Goal: Information Seeking & Learning: Check status

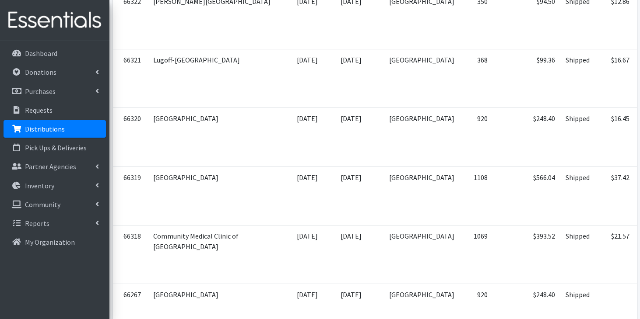
scroll to position [0, 28]
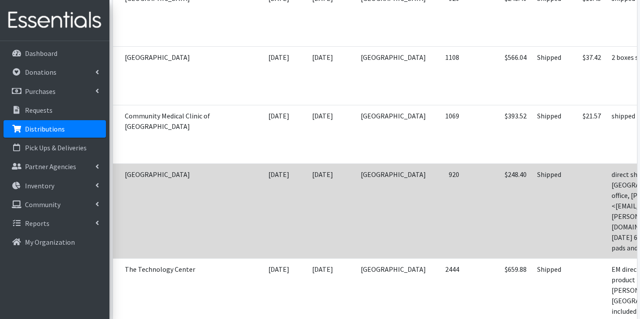
scroll to position [3841, 0]
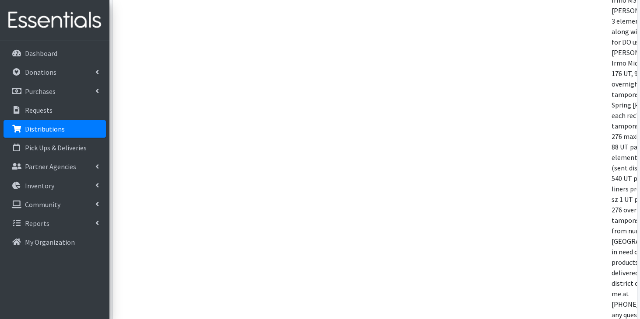
scroll to position [4606, 0]
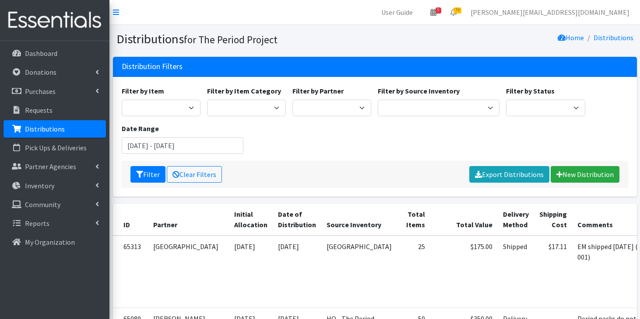
click at [276, 263] on td "02/26/2024" at bounding box center [297, 272] width 49 height 73
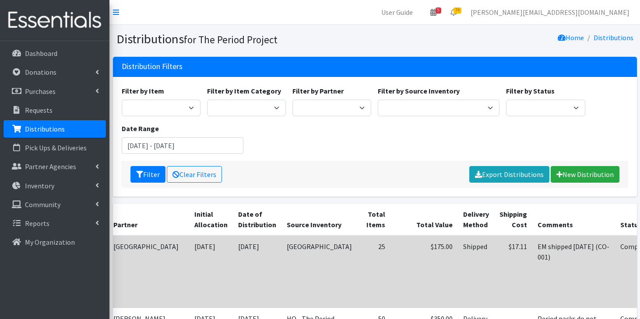
scroll to position [0, 40]
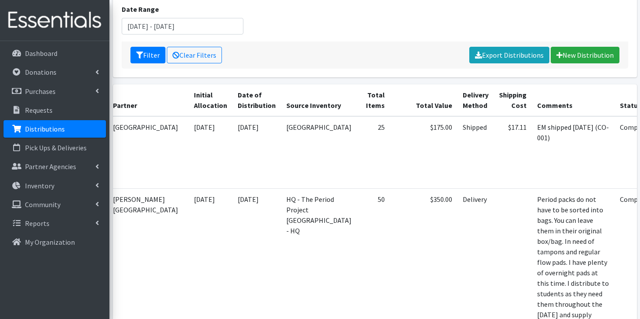
scroll to position [137, 0]
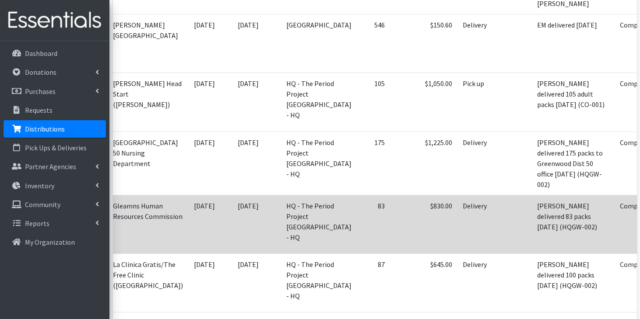
scroll to position [0, 36]
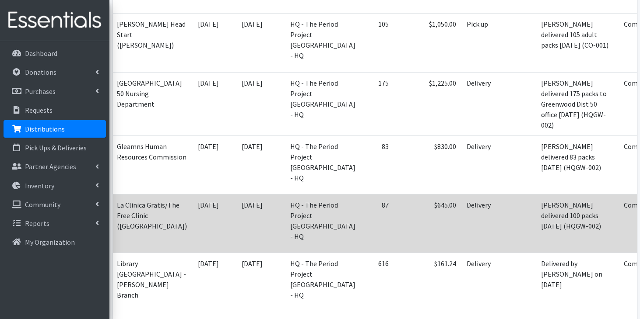
scroll to position [905, 0]
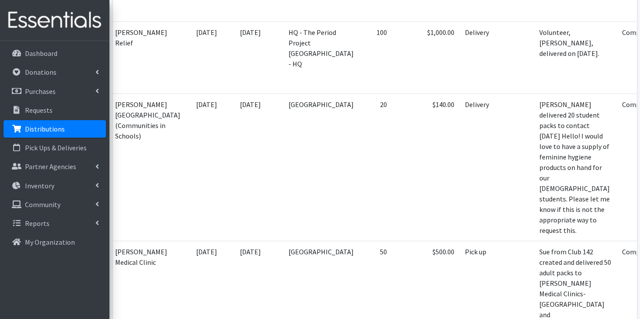
scroll to position [0, 40]
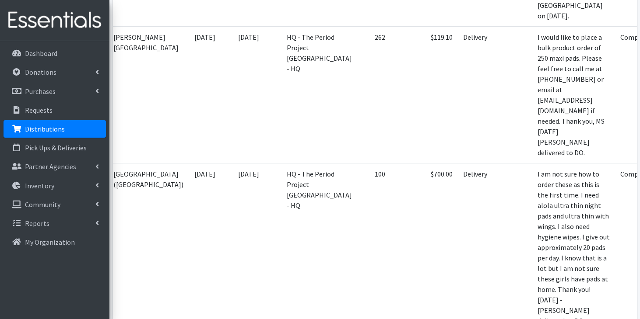
scroll to position [1581, 0]
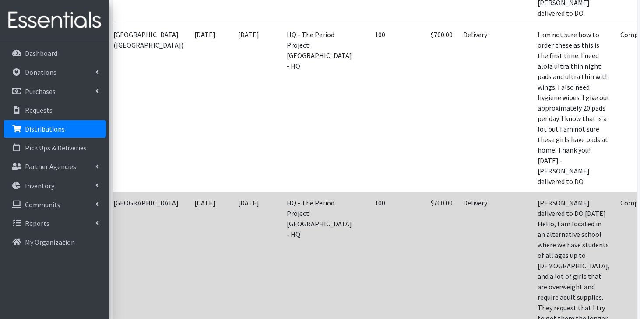
scroll to position [1749, 0]
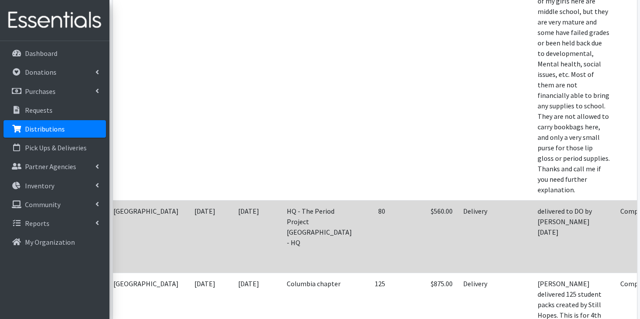
scroll to position [2168, 0]
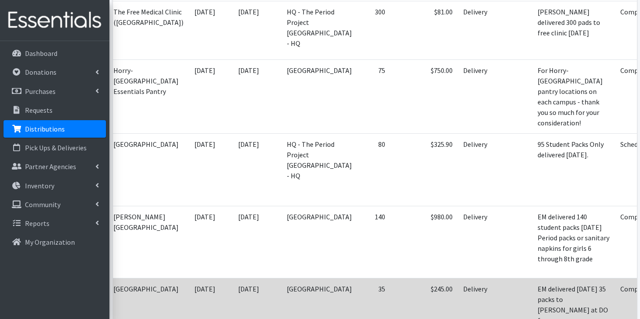
scroll to position [2599, 0]
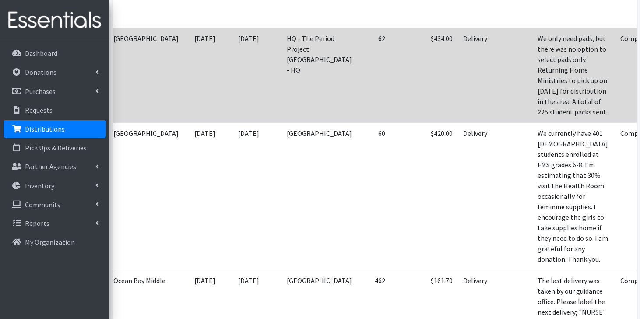
scroll to position [3296, 0]
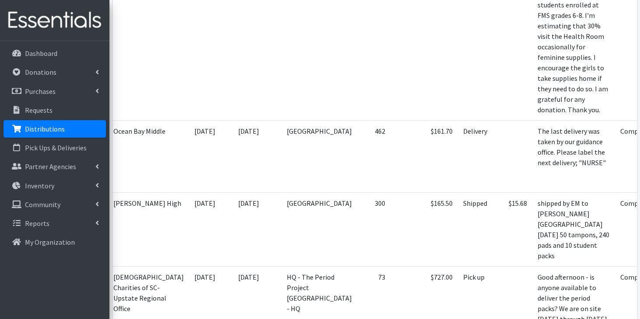
scroll to position [3435, 0]
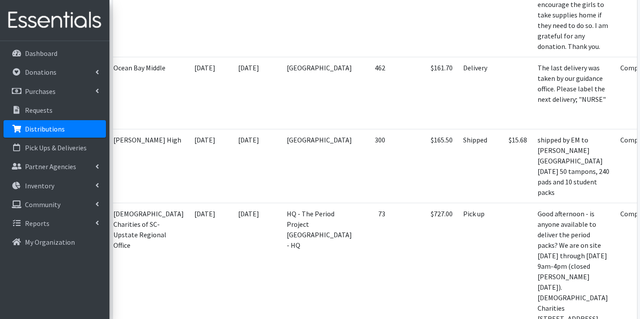
scroll to position [3499, 0]
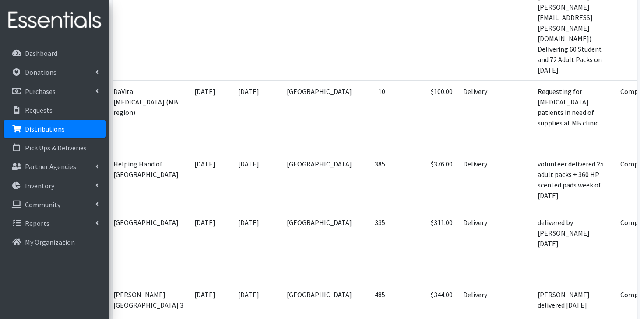
scroll to position [3857, 0]
